Goal: Use online tool/utility

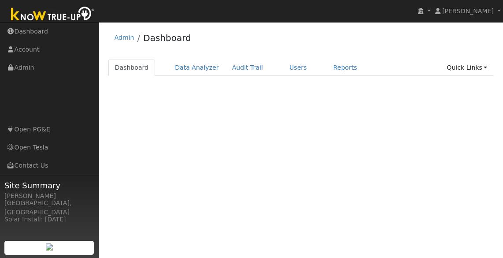
click at [479, 64] on link "Quick Links" at bounding box center [467, 67] width 54 height 16
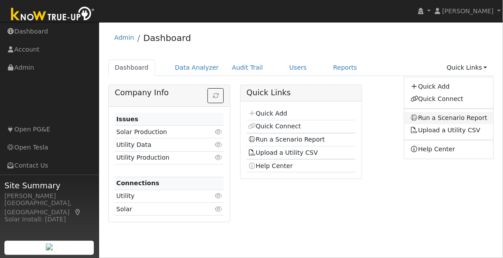
click at [457, 115] on link "Run a Scenario Report" at bounding box center [448, 118] width 89 height 12
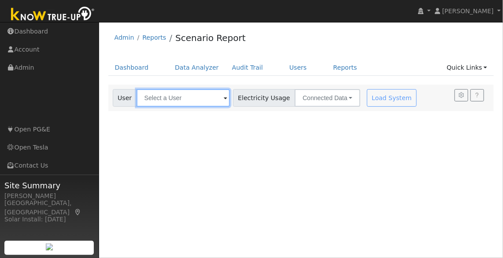
click at [175, 105] on input "text" at bounding box center [183, 98] width 93 height 18
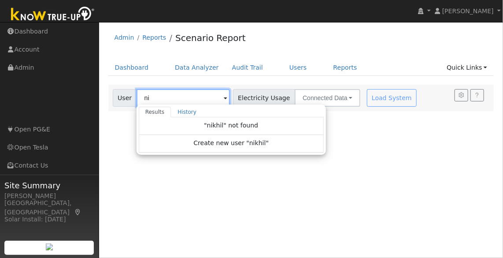
type input "n"
